Goal: Task Accomplishment & Management: Manage account settings

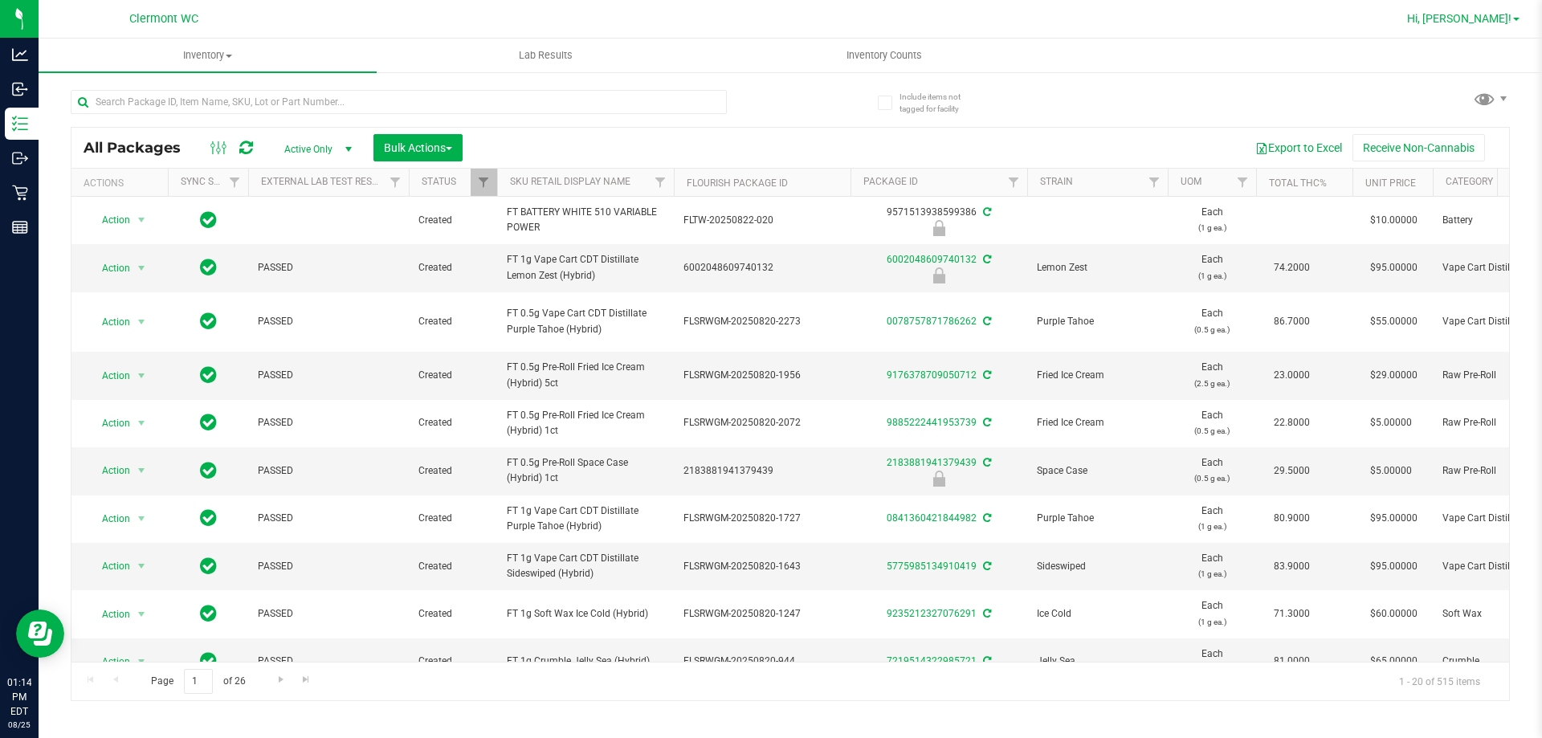
click at [1499, 20] on span "Hi, Jessica!" at bounding box center [1459, 18] width 104 height 13
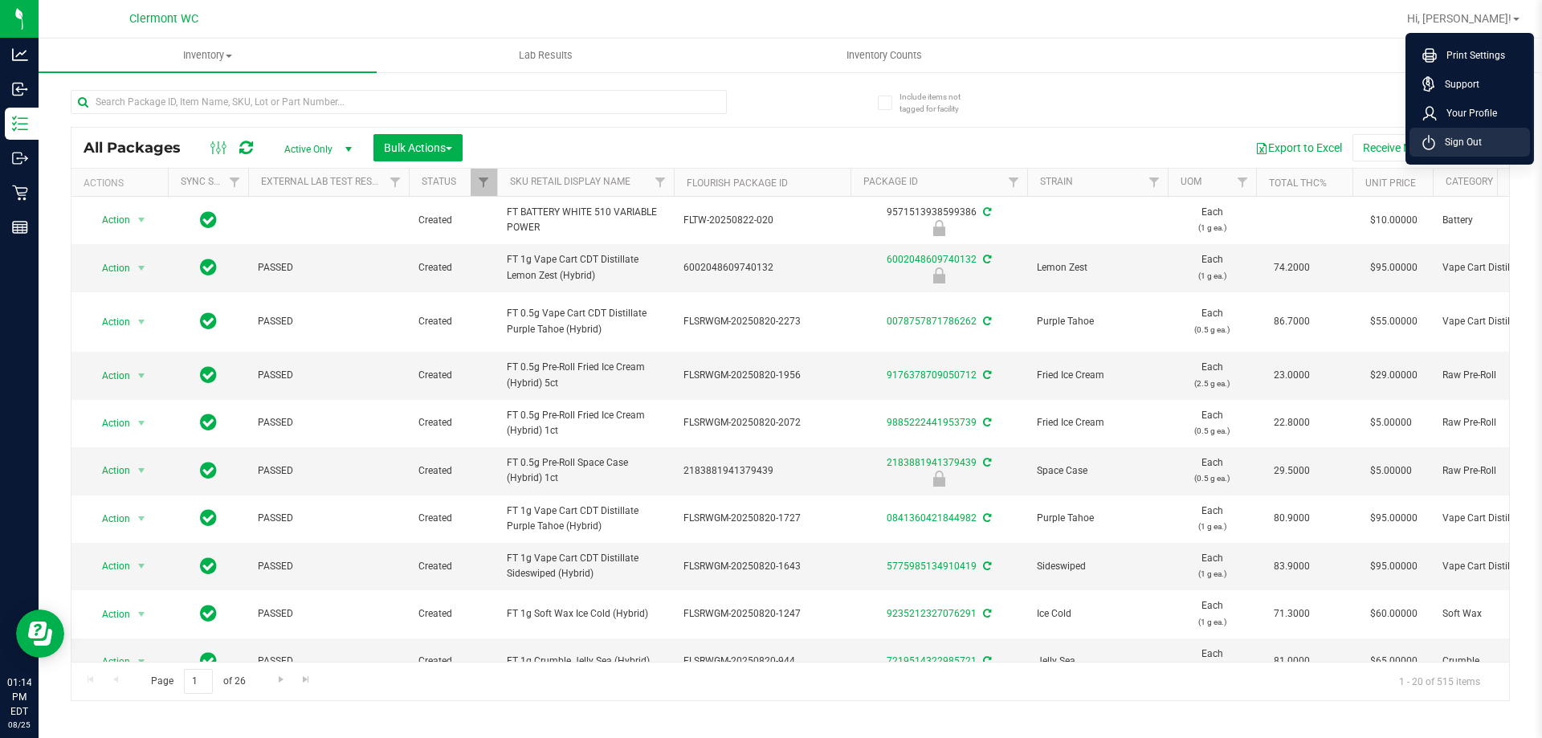
click at [1477, 142] on span "Sign Out" at bounding box center [1459, 142] width 47 height 16
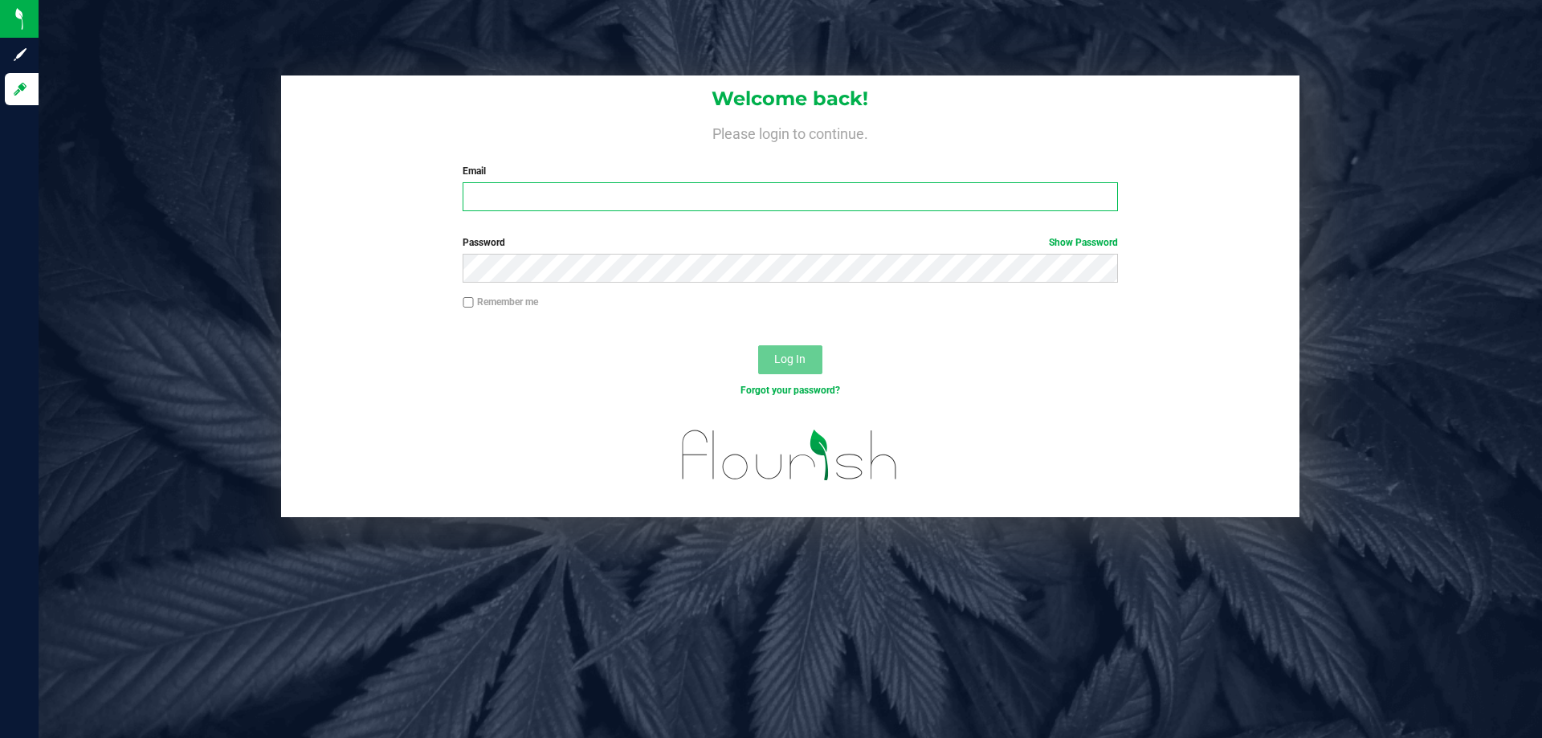
click at [640, 192] on input "Email" at bounding box center [790, 196] width 655 height 29
type input "bhutchinson@liveparallel.com"
click at [758, 345] on button "Log In" at bounding box center [790, 359] width 64 height 29
